Goal: Task Accomplishment & Management: Manage account settings

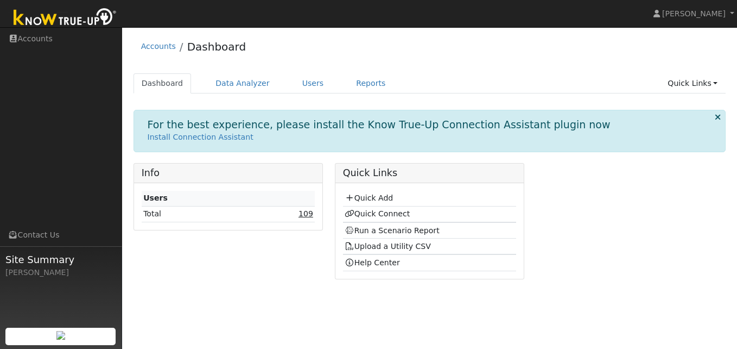
click at [308, 217] on link "109" at bounding box center [306, 213] width 15 height 9
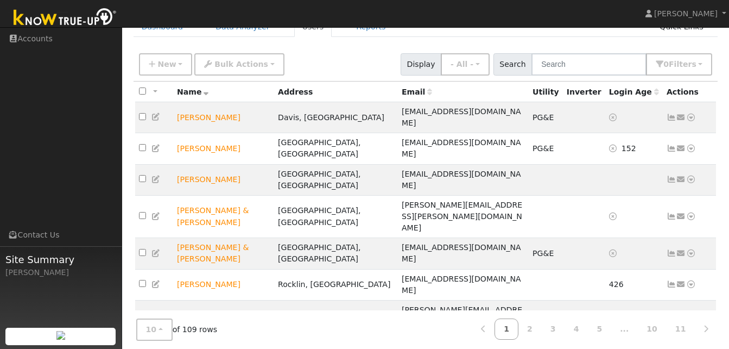
scroll to position [71, 0]
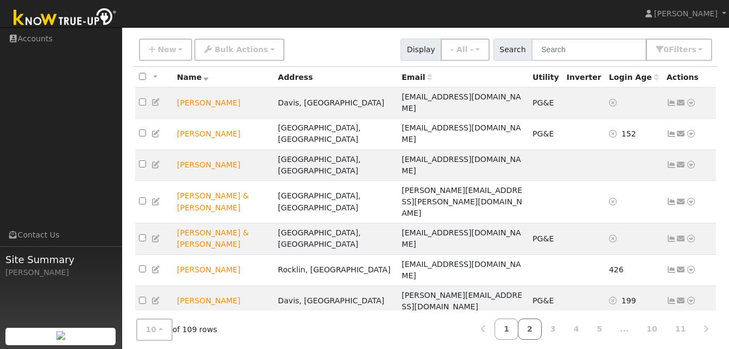
click at [542, 324] on link "2" at bounding box center [530, 328] width 24 height 21
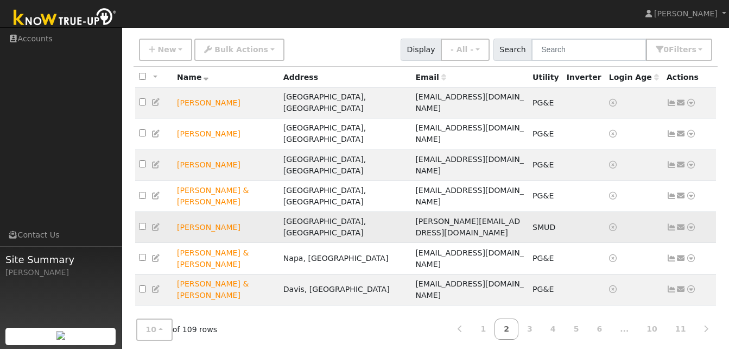
click at [672, 223] on icon at bounding box center [672, 227] width 10 height 8
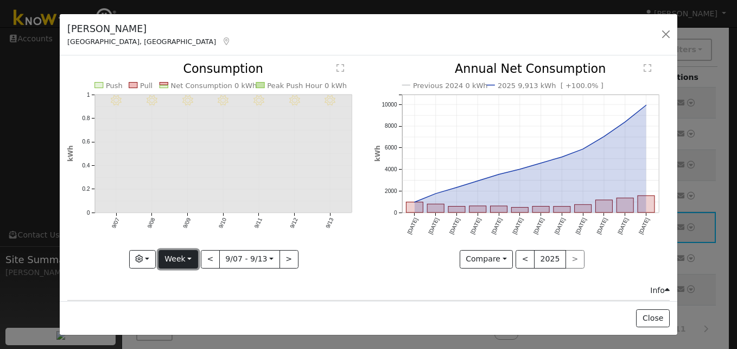
click at [191, 254] on button "Week" at bounding box center [179, 259] width 40 height 18
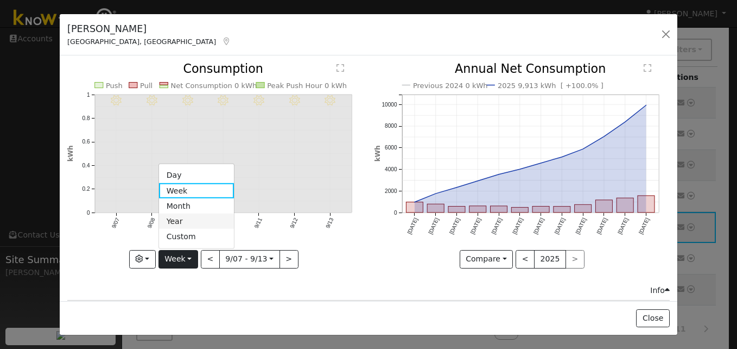
click at [176, 216] on link "Year" at bounding box center [196, 220] width 75 height 15
type input "[DATE]"
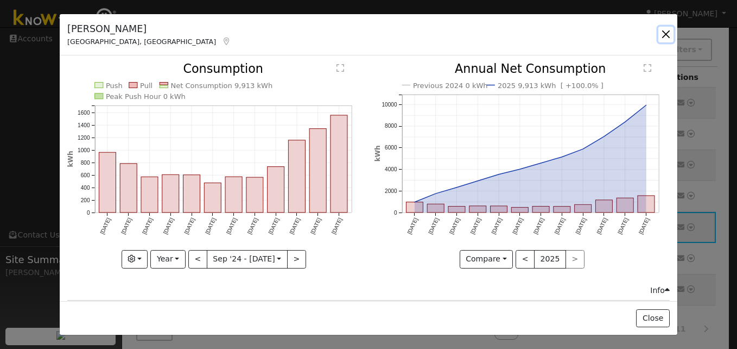
click at [664, 35] on button "button" at bounding box center [666, 34] width 15 height 15
